Goal: Information Seeking & Learning: Learn about a topic

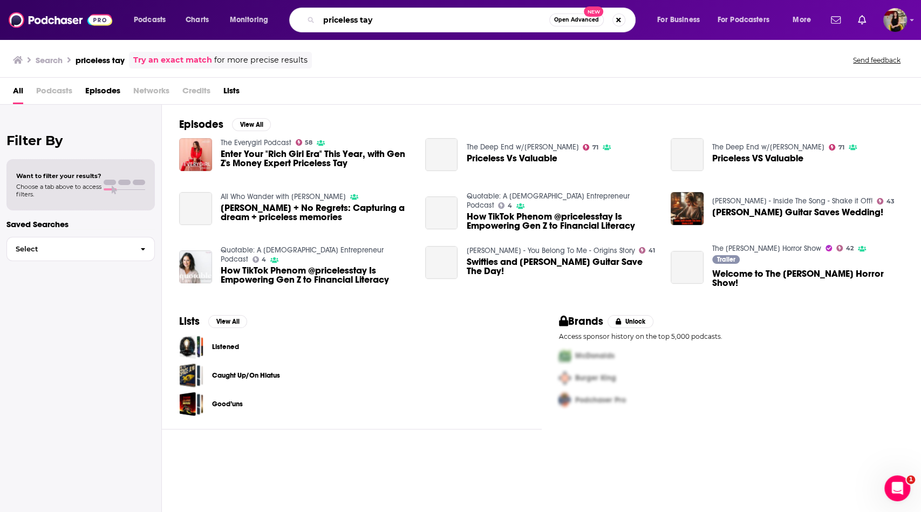
click at [421, 19] on input "priceless tay" at bounding box center [434, 19] width 230 height 17
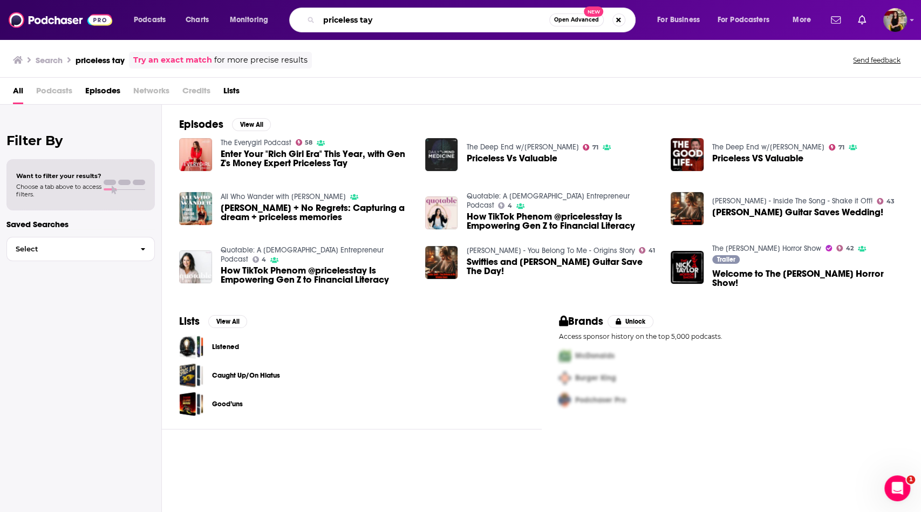
drag, startPoint x: 421, startPoint y: 19, endPoint x: 301, endPoint y: -2, distance: 122.2
click at [301, 0] on html "Podcasts Charts Monitoring priceless tay Open Advanced New For Business For Pod…" at bounding box center [460, 256] width 921 height 512
type input "impact with ease"
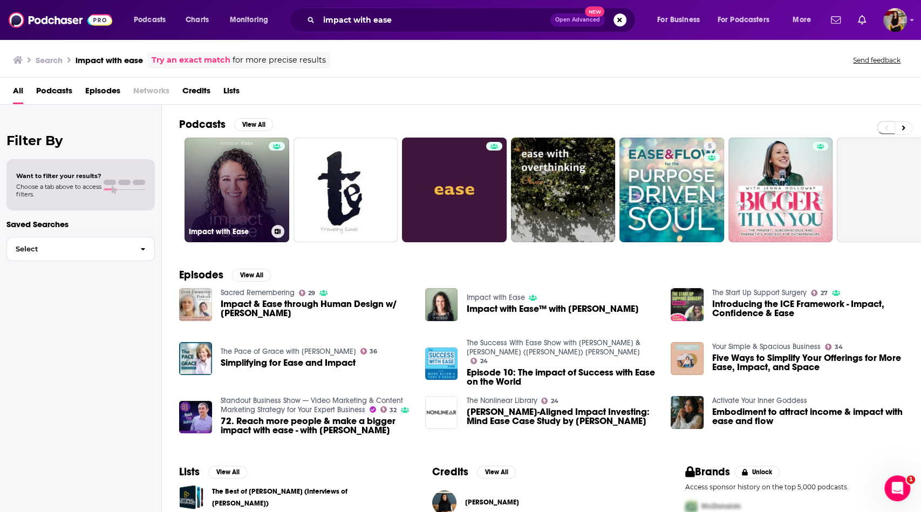
click at [255, 197] on link "Impact with Ease" at bounding box center [237, 190] width 105 height 105
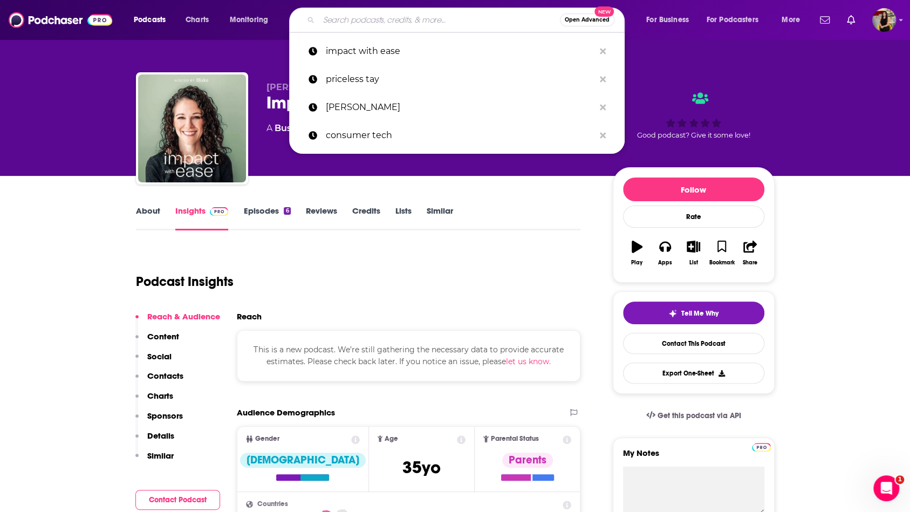
click at [454, 23] on input "Search podcasts, credits, & more..." at bounding box center [439, 19] width 241 height 17
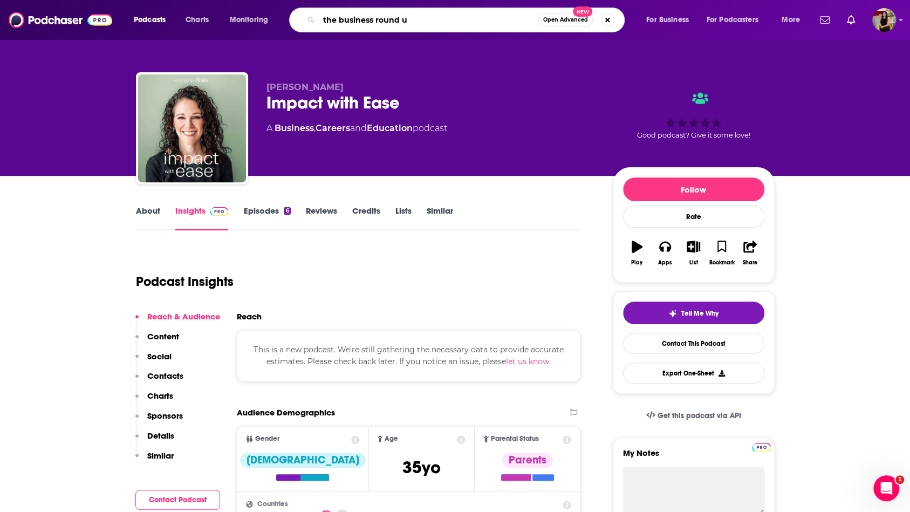
type input "the business round up"
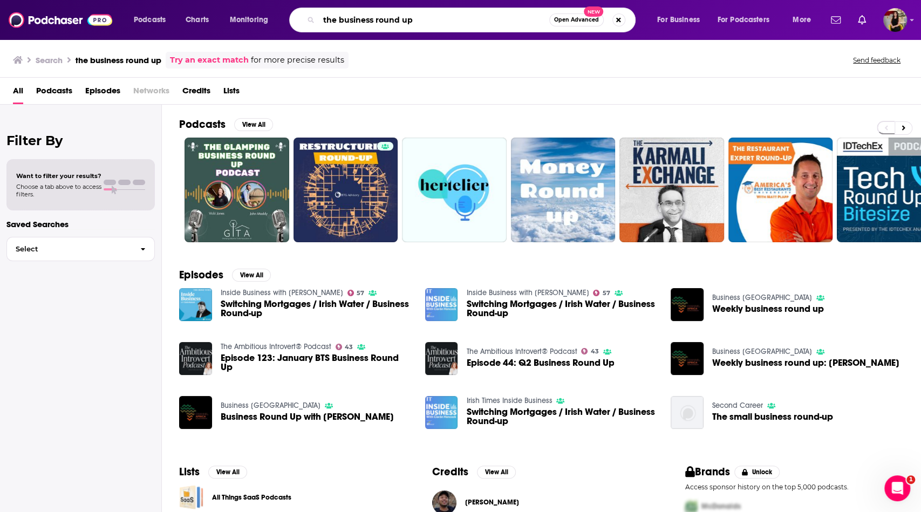
click at [445, 23] on input "the business round up" at bounding box center [434, 19] width 230 height 17
type input "the business roundup"
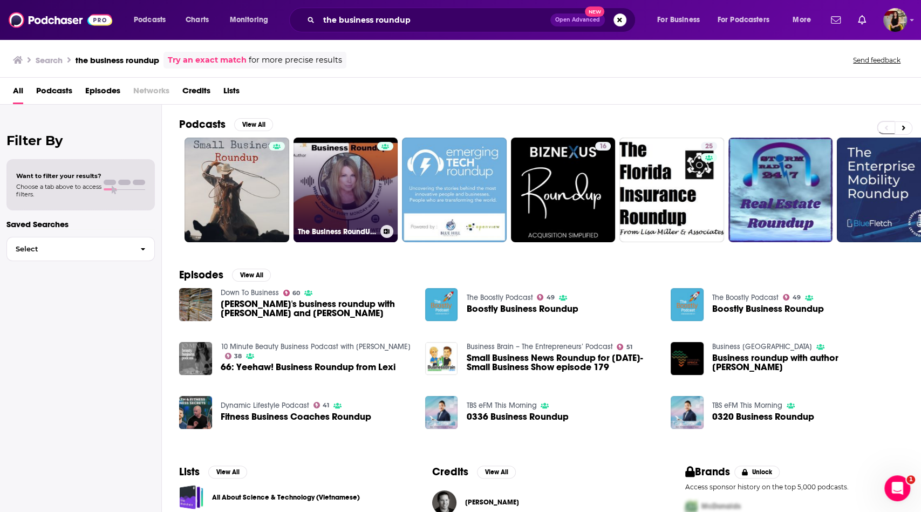
click at [357, 201] on link "The Business RoundUp with [PERSON_NAME] [PERSON_NAME]" at bounding box center [346, 190] width 105 height 105
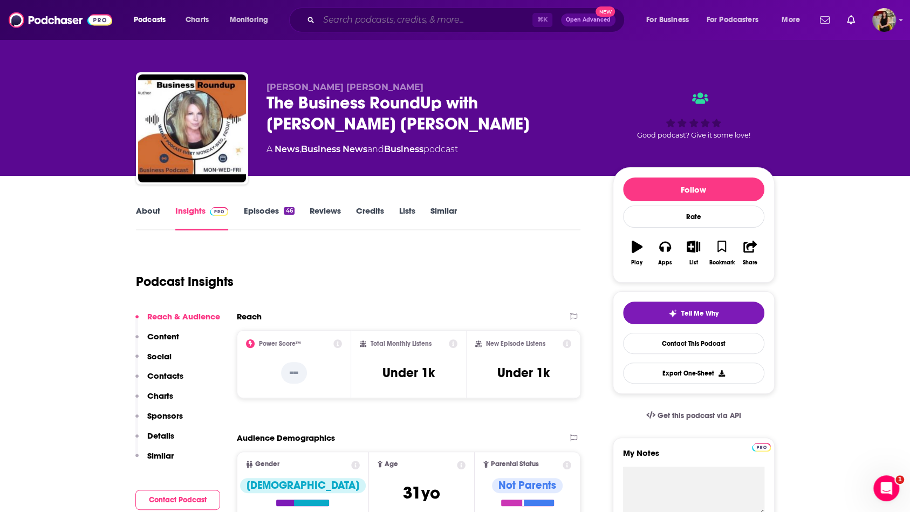
click at [398, 25] on input "Search podcasts, credits, & more..." at bounding box center [426, 19] width 214 height 17
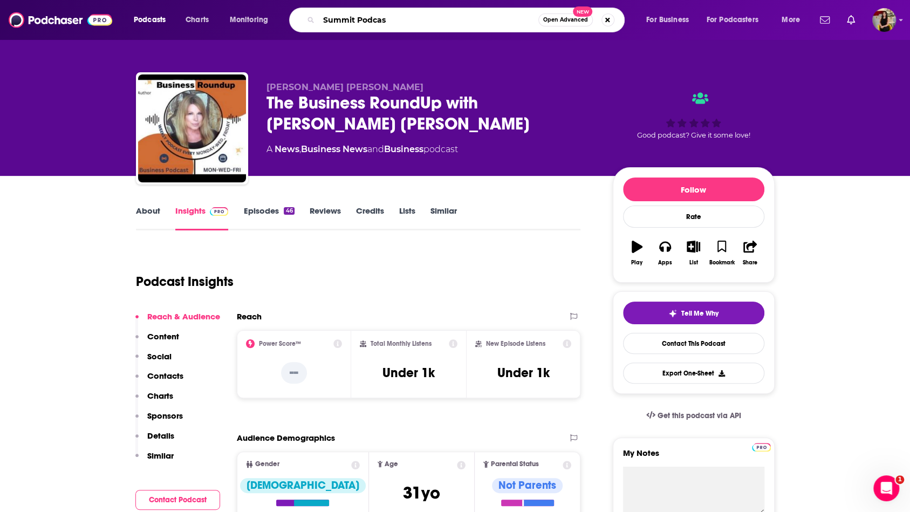
type input "Summit Podcast"
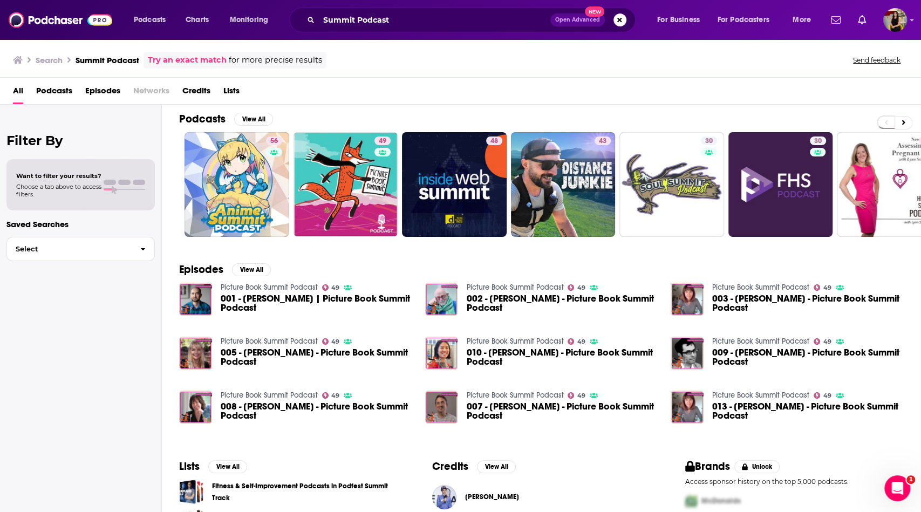
scroll to position [5, 0]
